Goal: Information Seeking & Learning: Learn about a topic

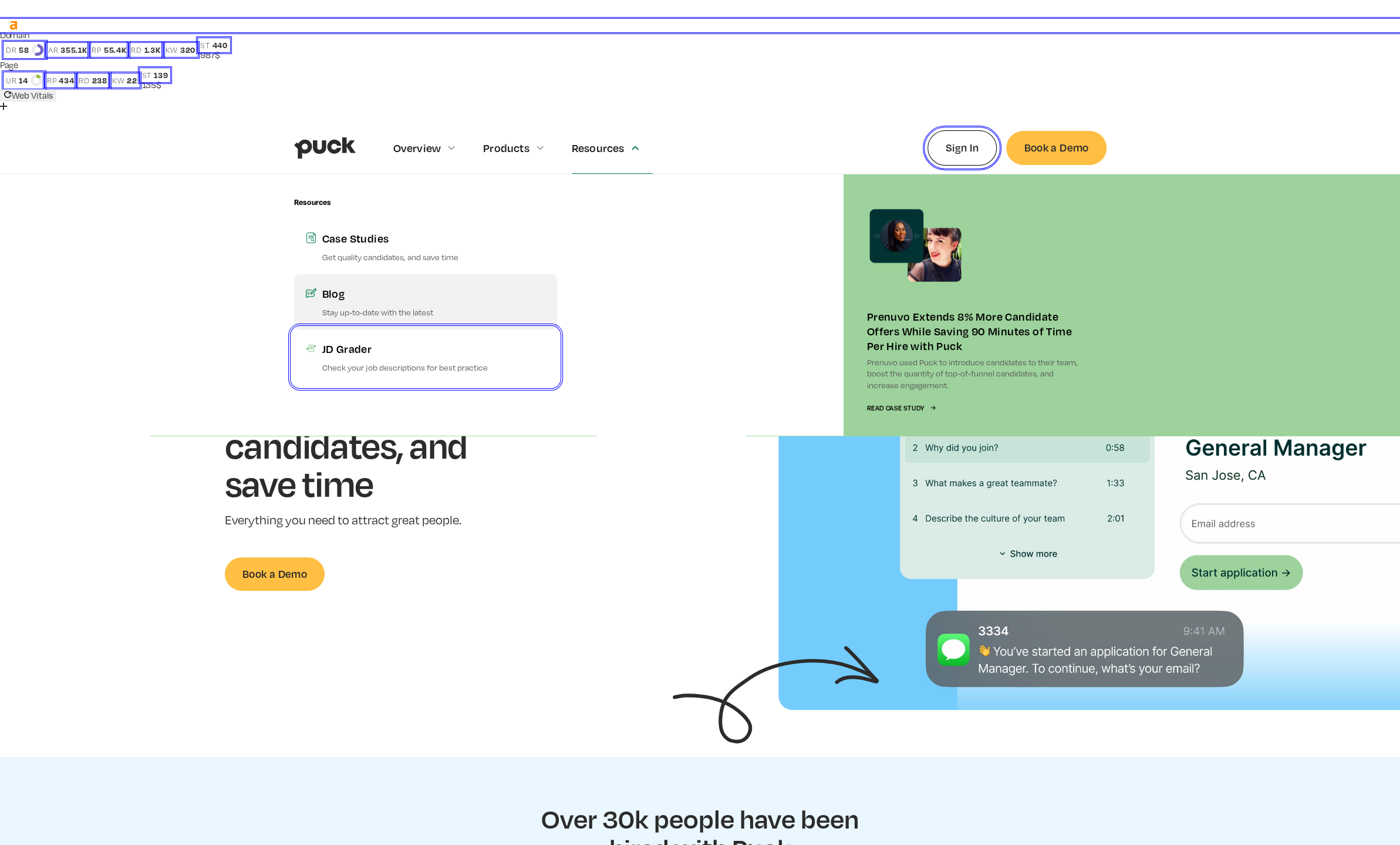
click at [325, 286] on div "Blog" at bounding box center [433, 293] width 223 height 15
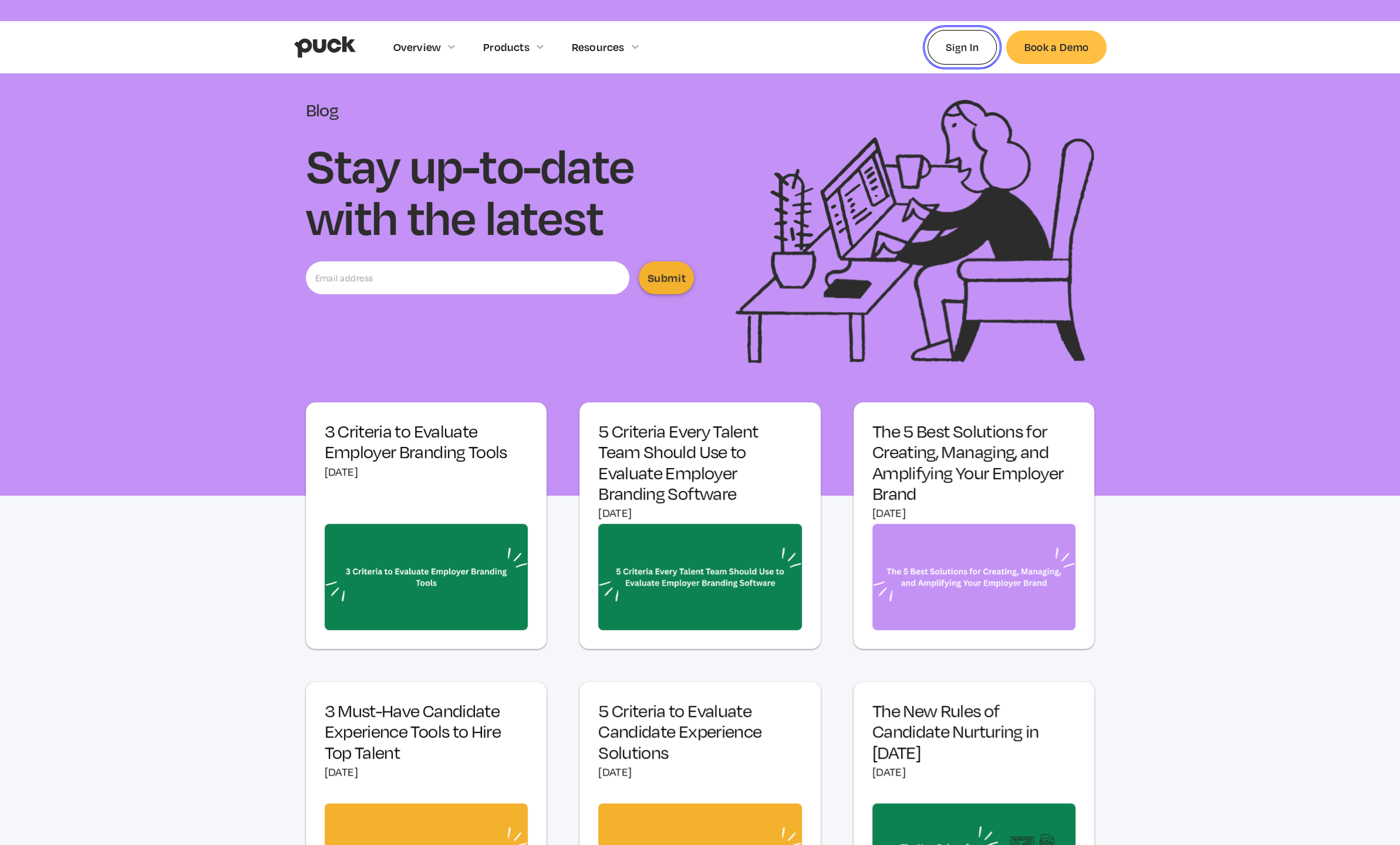
scroll to position [195, 0]
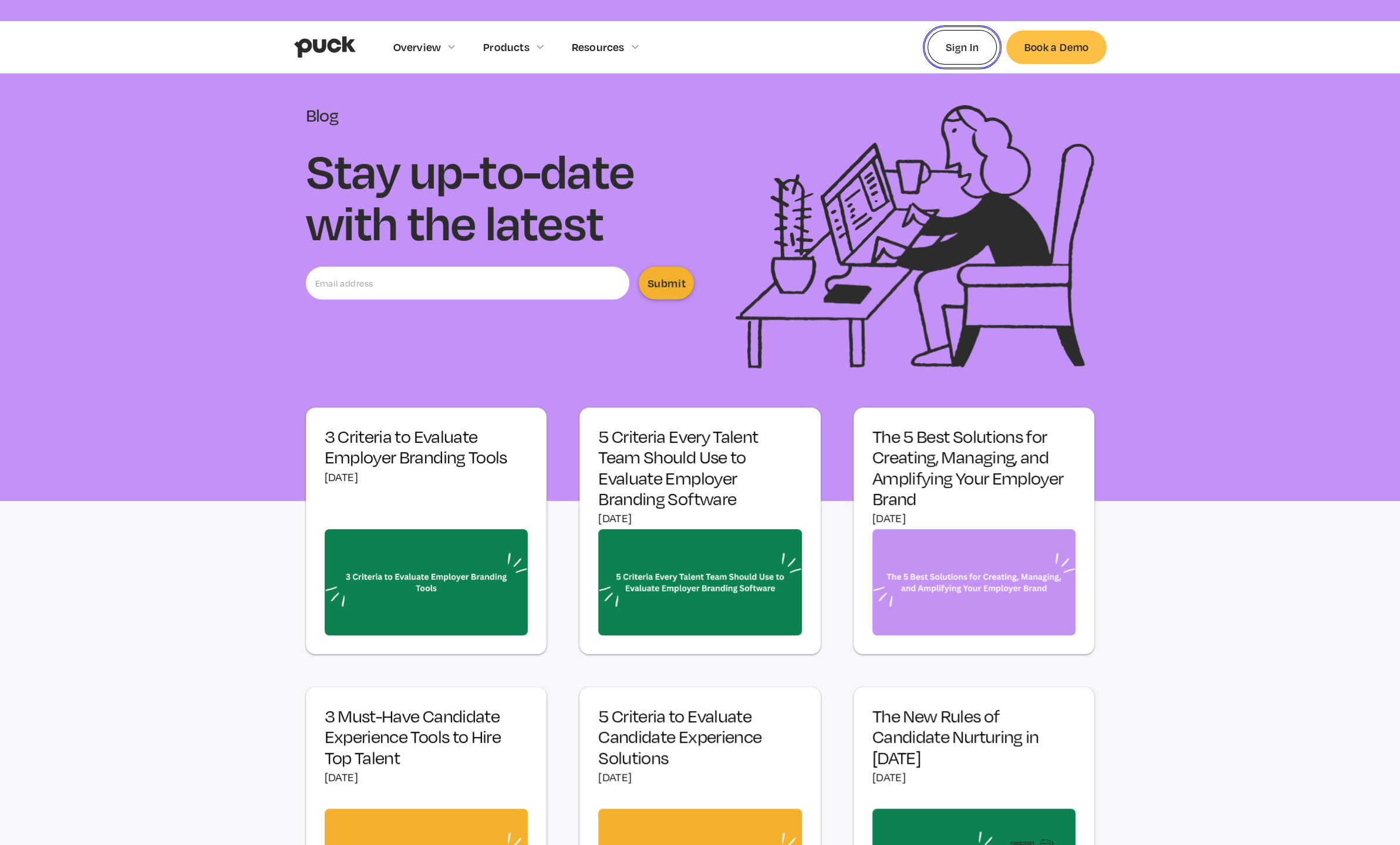
click at [378, 426] on h3 "3 Criteria to Evaluate Employer Branding Tools" at bounding box center [426, 446] width 203 height 41
click at [635, 426] on h3 "5 Criteria Every Talent Team Should Use to Evaluate Employer Branding Software" at bounding box center [700, 467] width 203 height 83
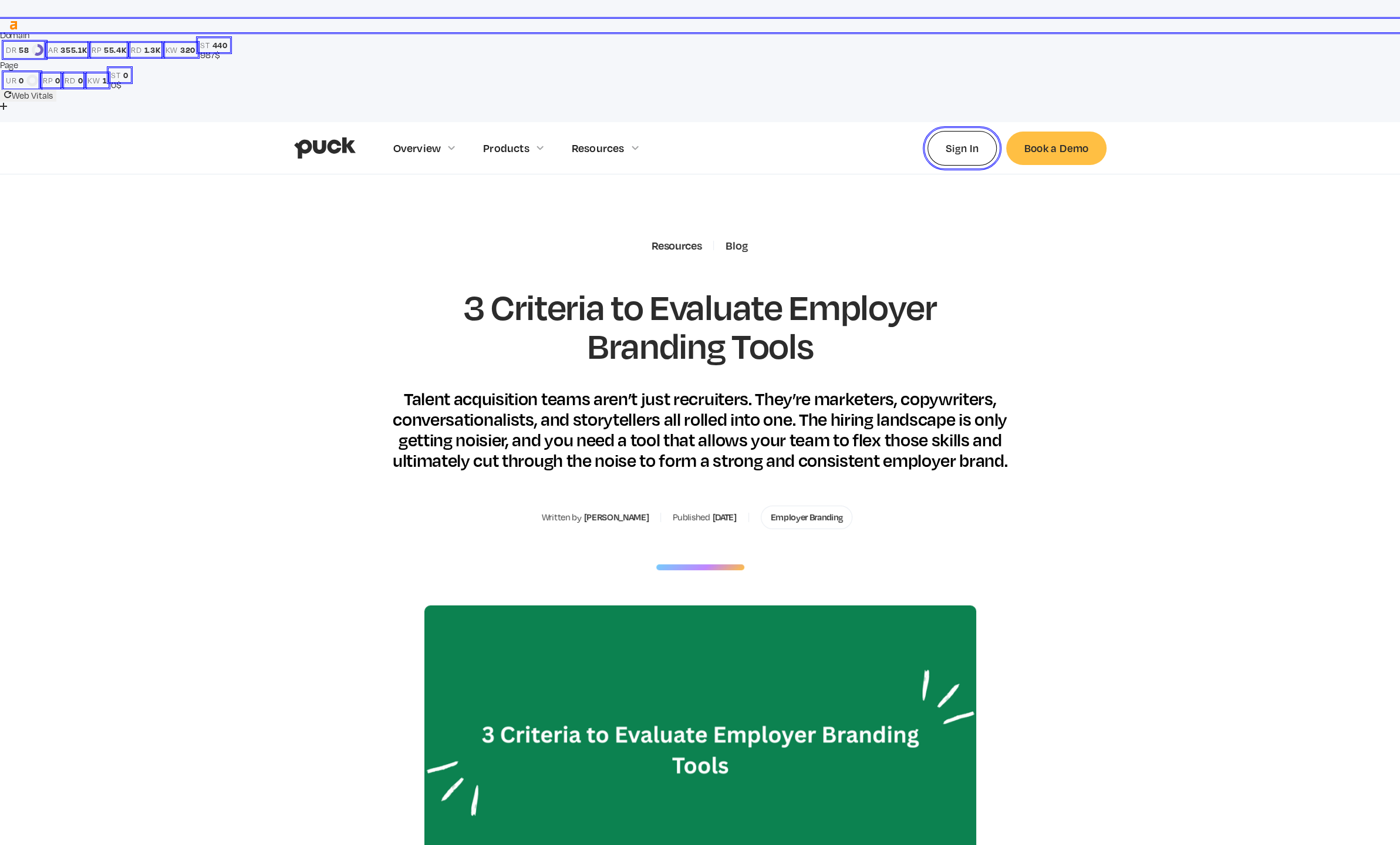
click at [598, 512] on div "[PERSON_NAME]" at bounding box center [616, 517] width 65 height 11
drag, startPoint x: 570, startPoint y: 435, endPoint x: 632, endPoint y: 435, distance: 62.0
click at [632, 505] on div "Written by [PERSON_NAME] Published [DATE] Employer Branding" at bounding box center [700, 517] width 316 height 23
copy div "[PERSON_NAME]"
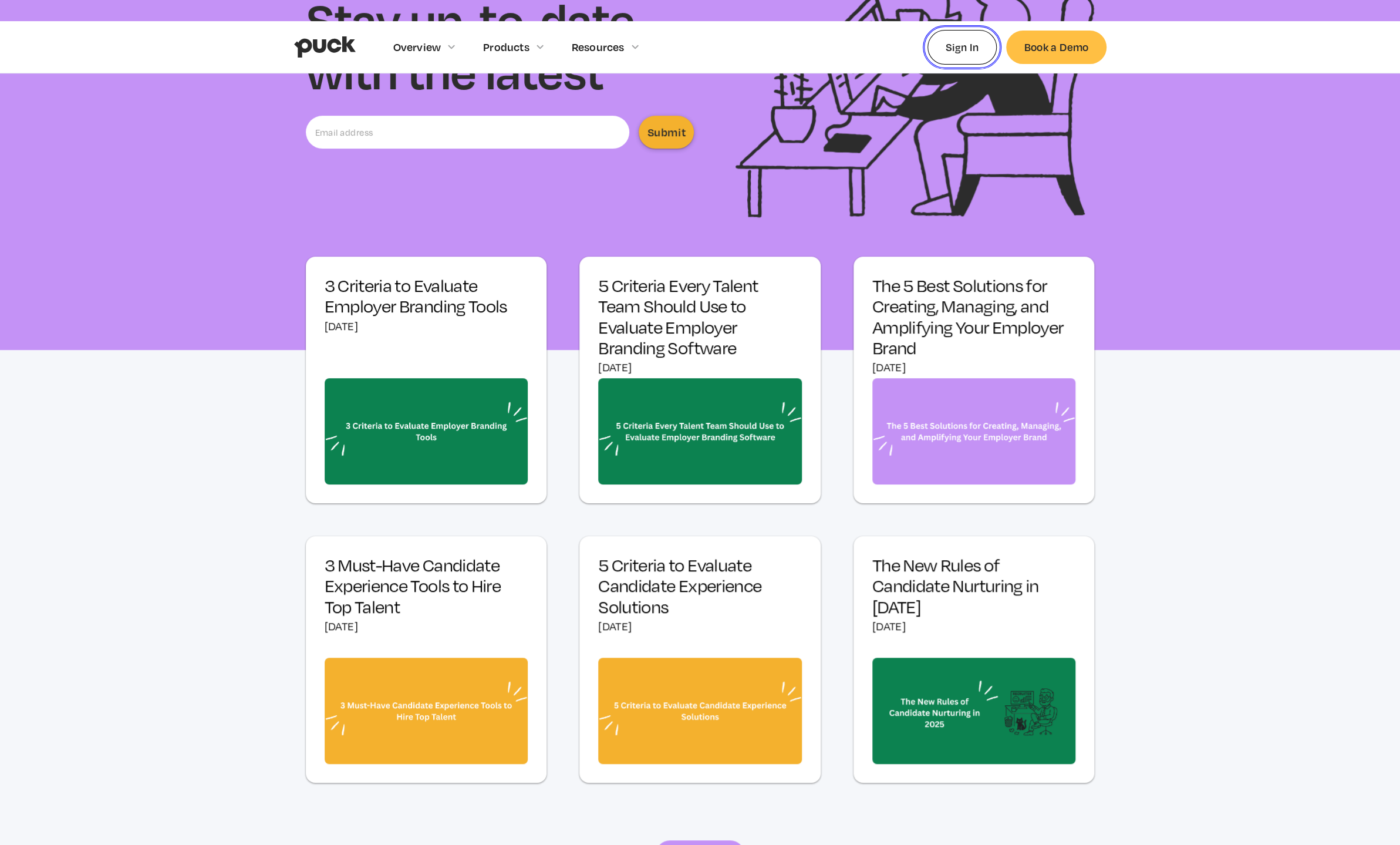
scroll to position [391, 0]
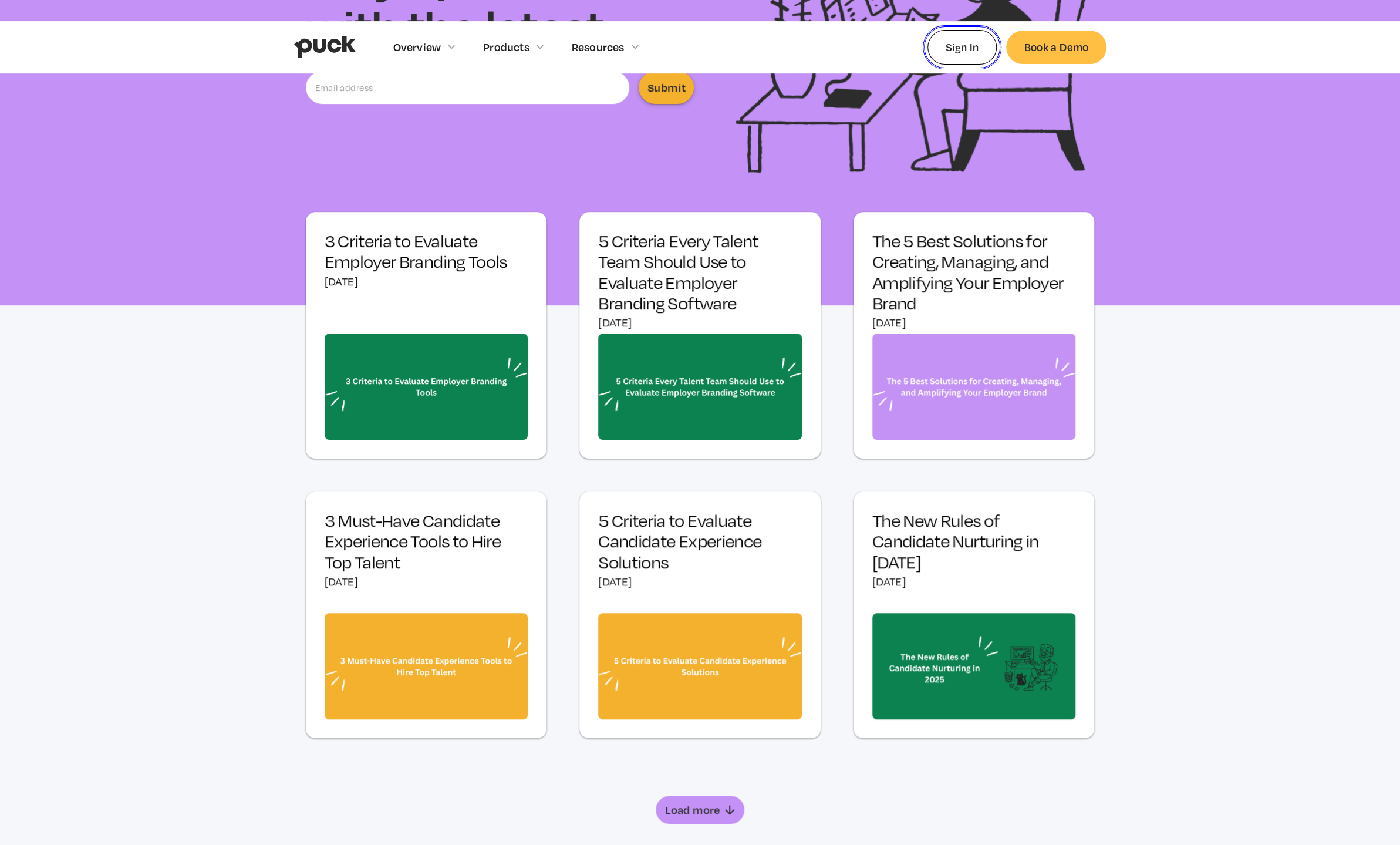
click at [387, 510] on h3 "3 Must-Have Candidate Experience Tools to Hire Top Talent" at bounding box center [426, 541] width 203 height 62
